Goal: Transaction & Acquisition: Purchase product/service

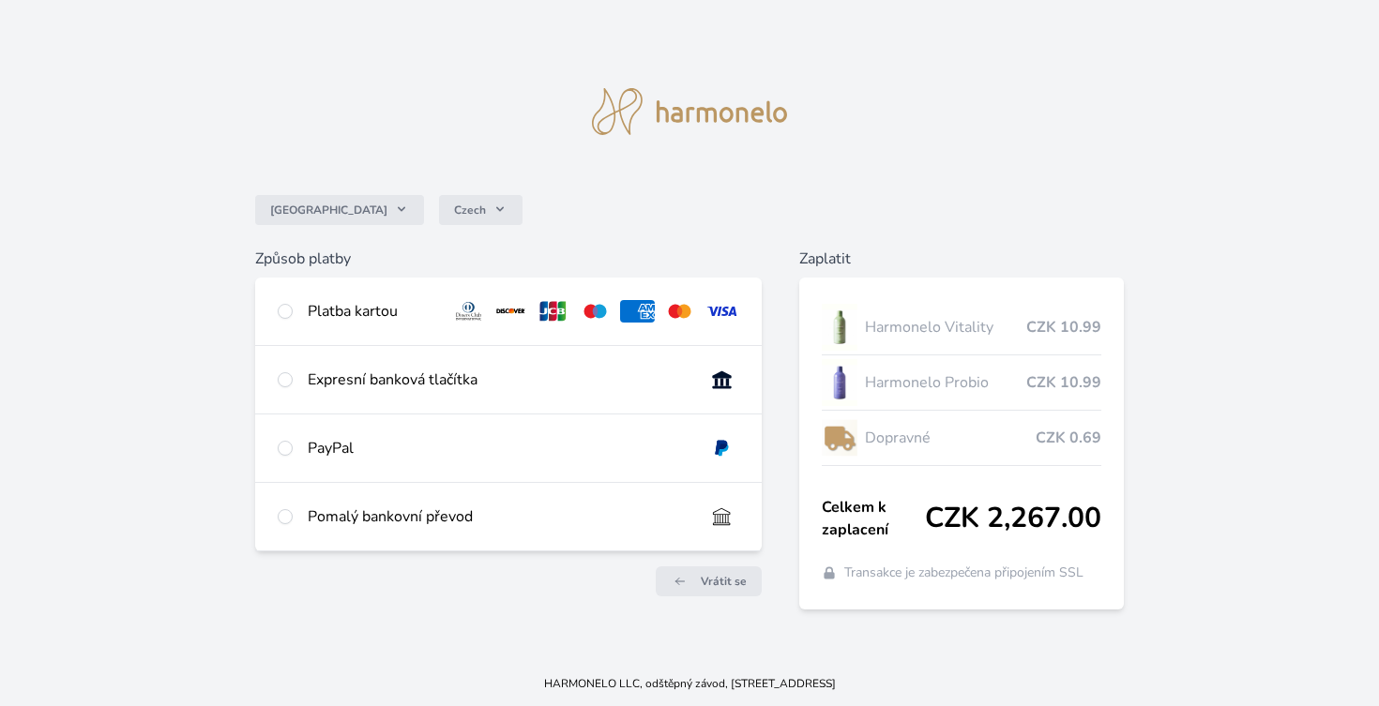
click at [412, 312] on div "Platba kartou" at bounding box center [372, 311] width 129 height 23
radio input "true"
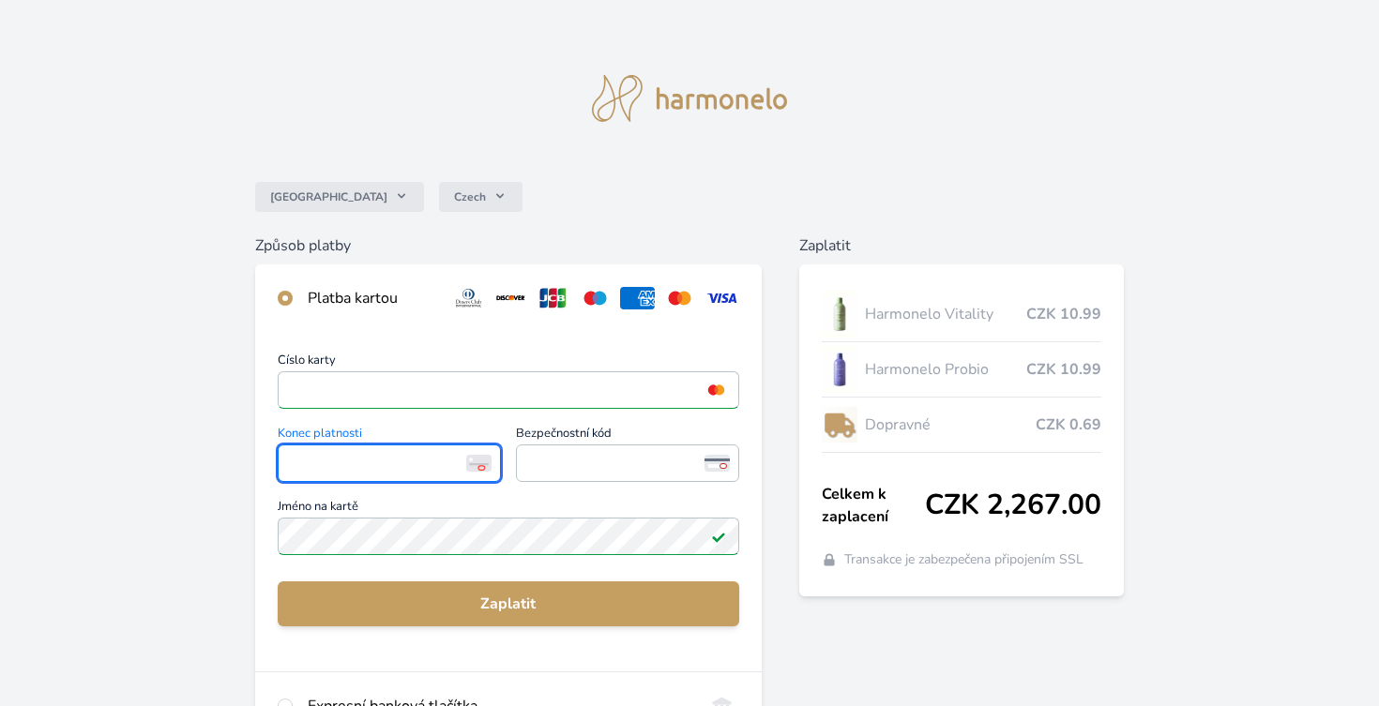
click at [478, 464] on img at bounding box center [478, 463] width 25 height 17
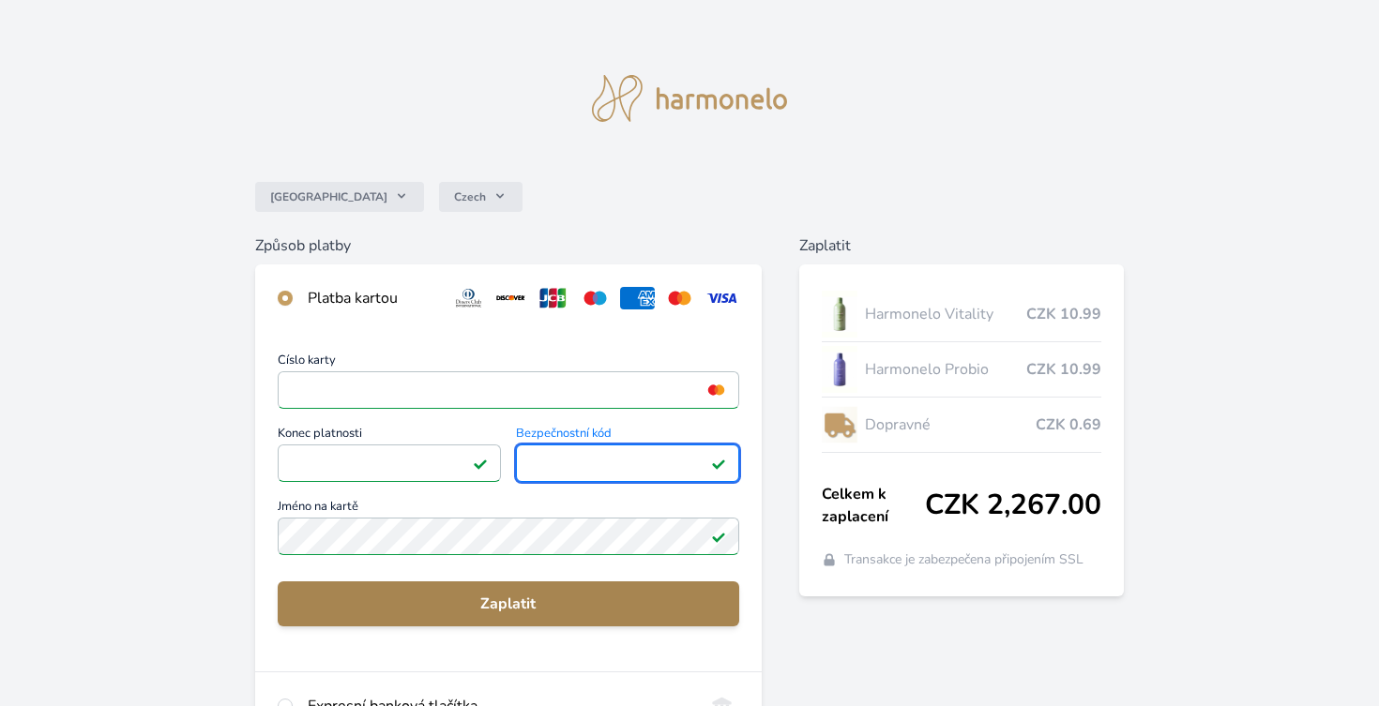
click at [685, 610] on span "Zaplatit" at bounding box center [509, 604] width 432 height 23
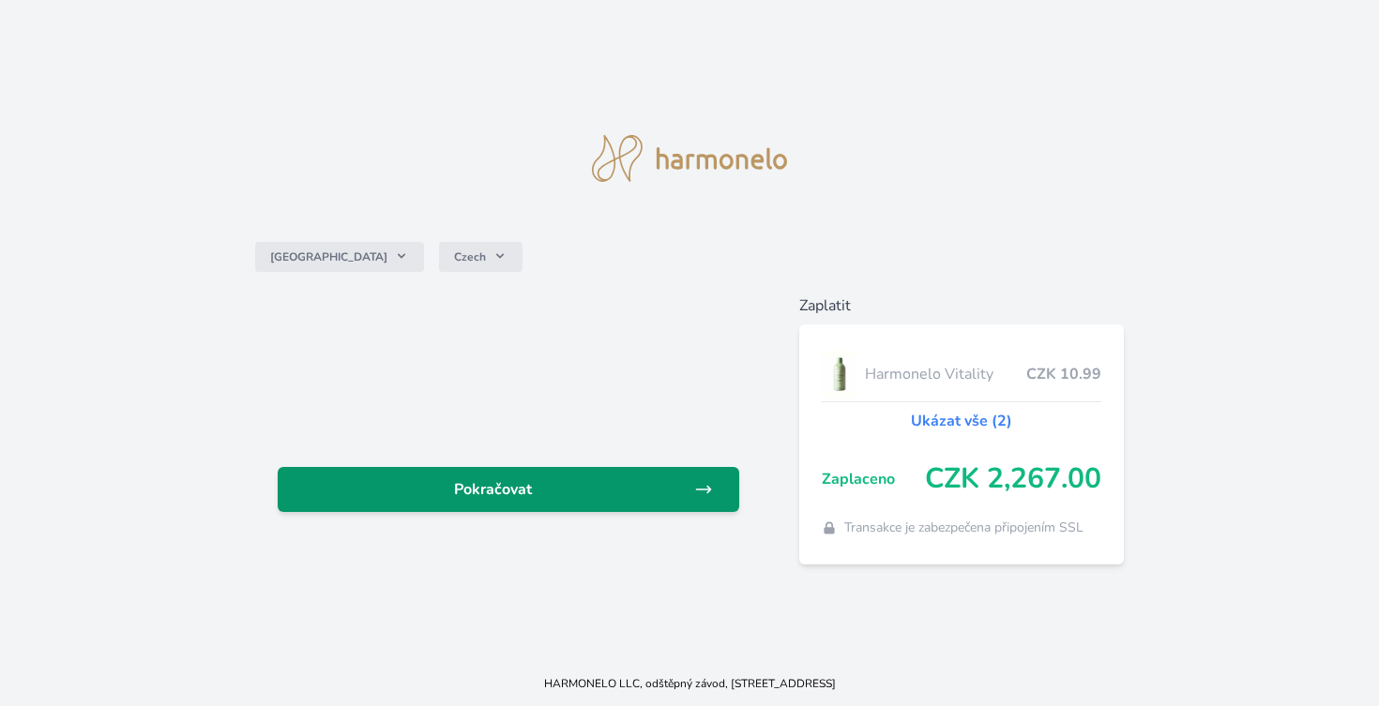
click at [672, 497] on span "Pokračovat" at bounding box center [494, 490] width 402 height 23
